Goal: Task Accomplishment & Management: Manage account settings

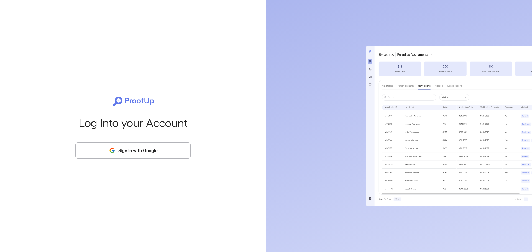
click at [136, 150] on button "Sign in with Google" at bounding box center [132, 151] width 115 height 16
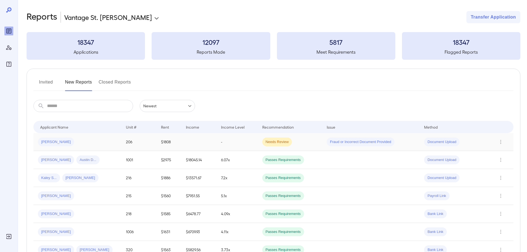
click at [445, 143] on span "Document Upload" at bounding box center [441, 142] width 35 height 5
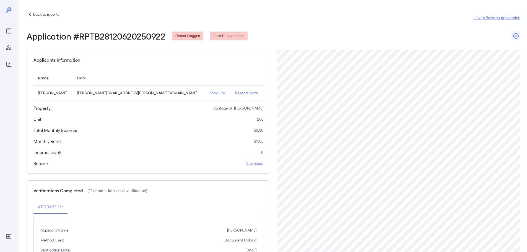
click at [238, 92] on p "Resend Invite" at bounding box center [247, 93] width 24 height 6
